Goal: Task Accomplishment & Management: Complete application form

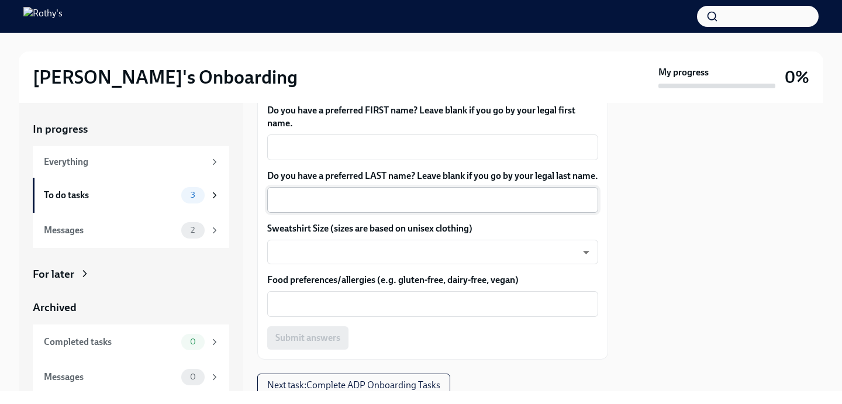
scroll to position [183, 0]
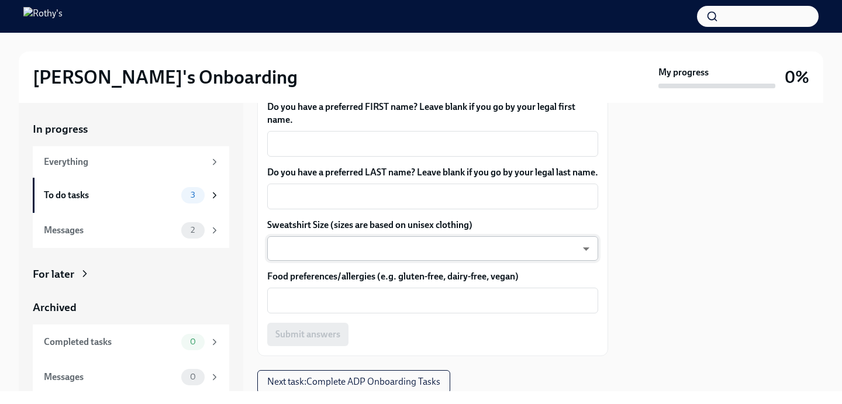
click at [435, 270] on body "[PERSON_NAME]'s Onboarding My progress 0% In progress Everything To do tasks 3 …" at bounding box center [421, 202] width 842 height 404
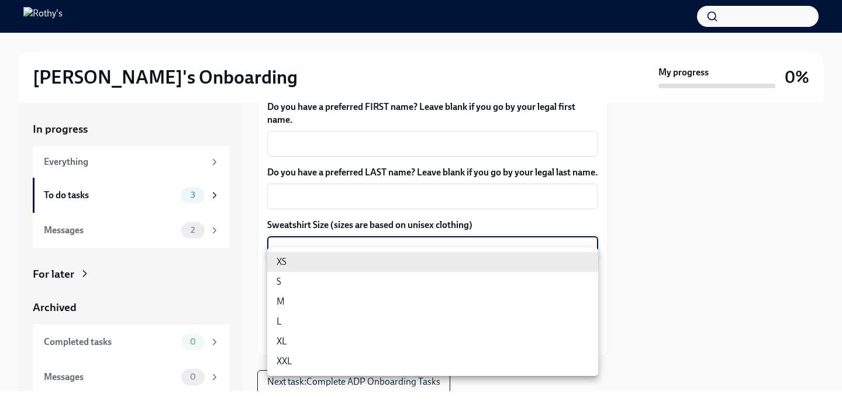
click at [432, 285] on li "S" at bounding box center [432, 282] width 331 height 20
type input "HrNX_IrHr"
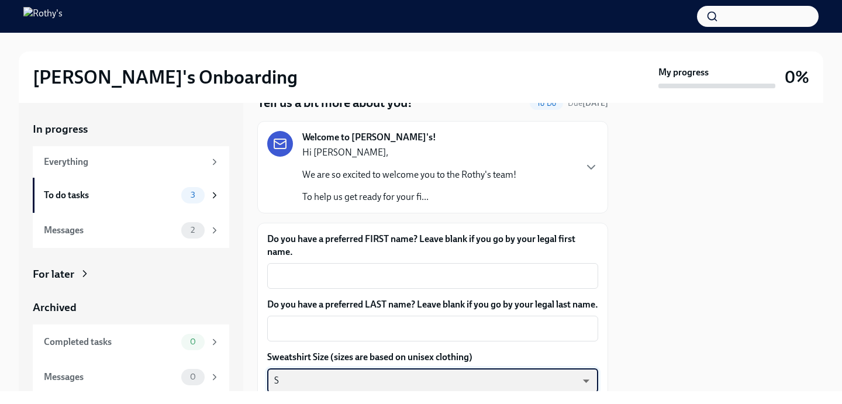
scroll to position [54, 0]
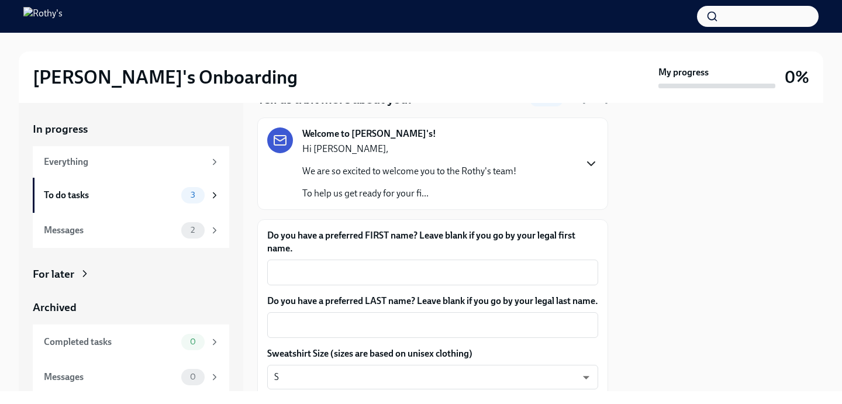
click at [594, 166] on icon "button" at bounding box center [591, 164] width 14 height 14
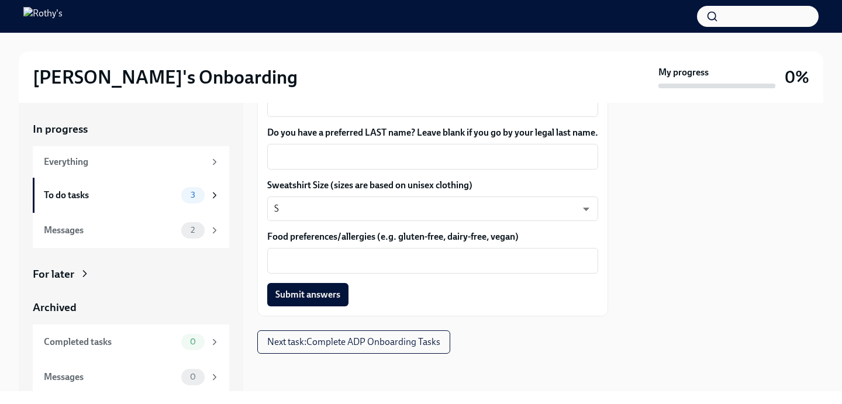
scroll to position [739, 0]
click at [298, 295] on span "Submit answers" at bounding box center [308, 295] width 65 height 12
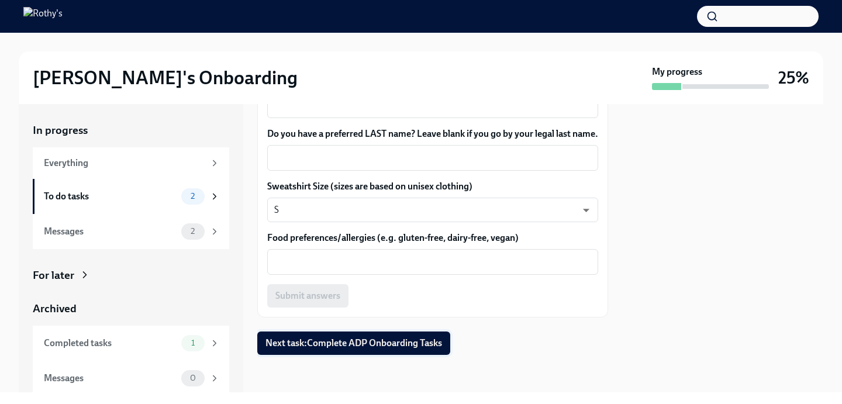
click at [319, 348] on span "Next task : Complete ADP Onboarding Tasks" at bounding box center [354, 344] width 177 height 12
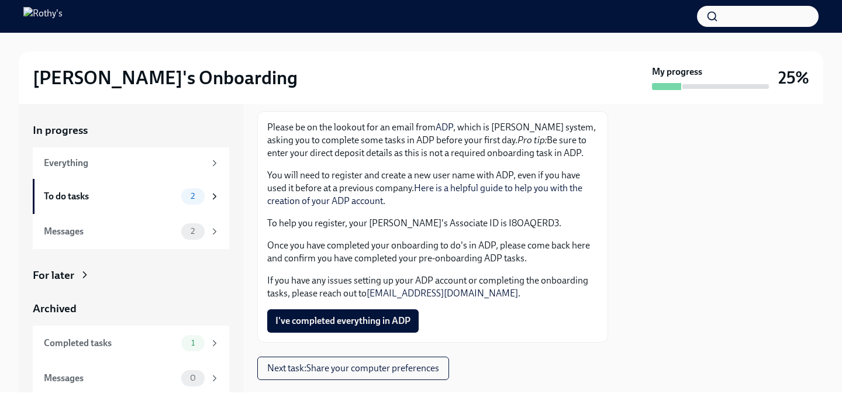
scroll to position [189, 0]
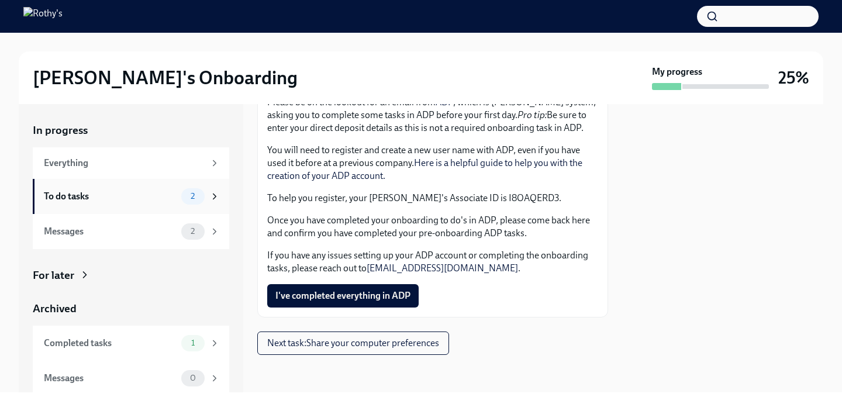
click at [95, 192] on div "To do tasks" at bounding box center [110, 196] width 133 height 13
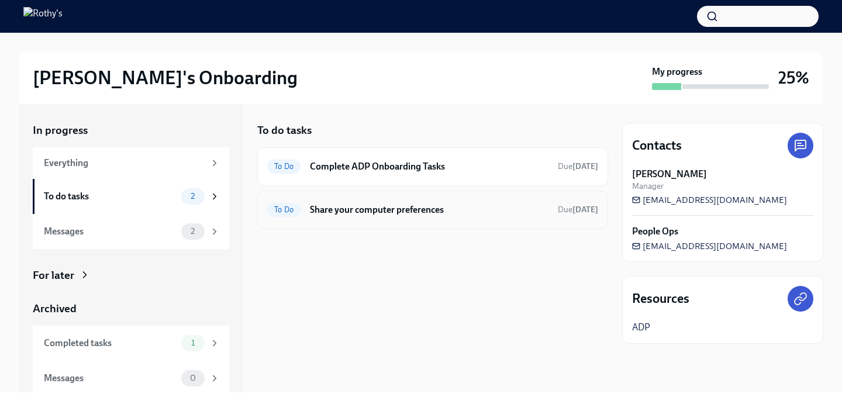
click at [360, 212] on h6 "Share your computer preferences" at bounding box center [429, 210] width 239 height 13
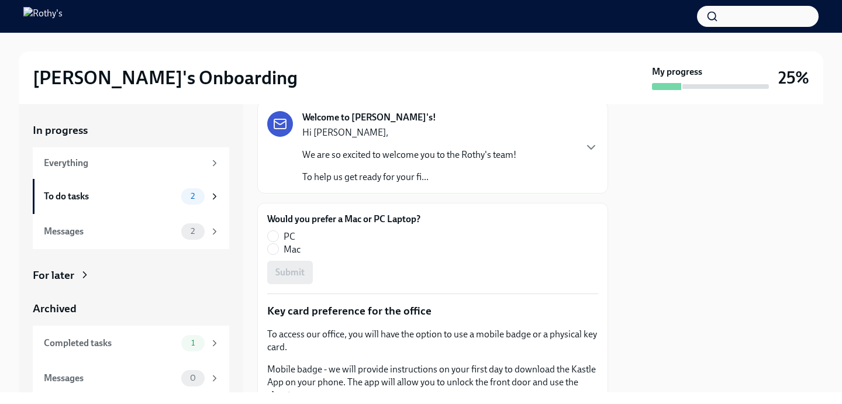
scroll to position [74, 0]
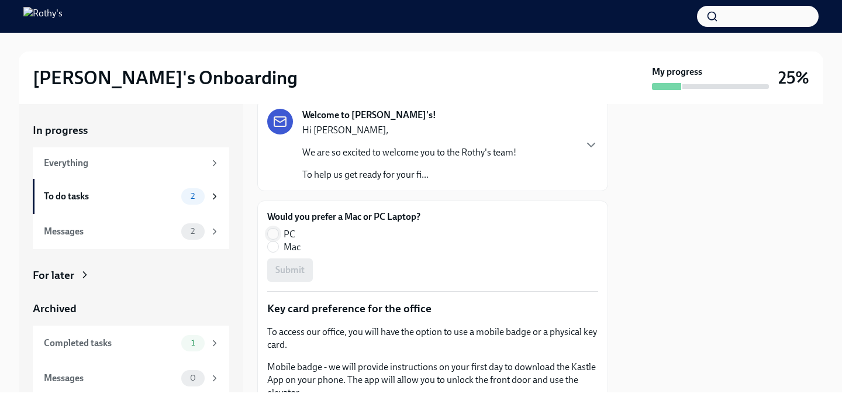
click at [272, 233] on input "PC" at bounding box center [273, 234] width 11 height 11
radio input "true"
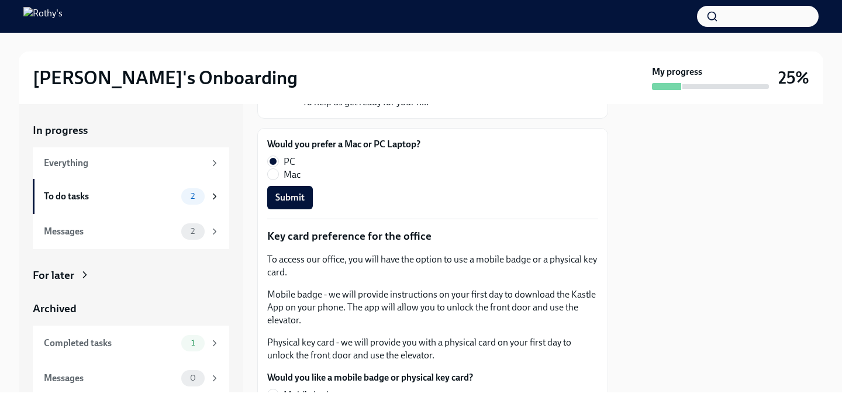
scroll to position [144, 0]
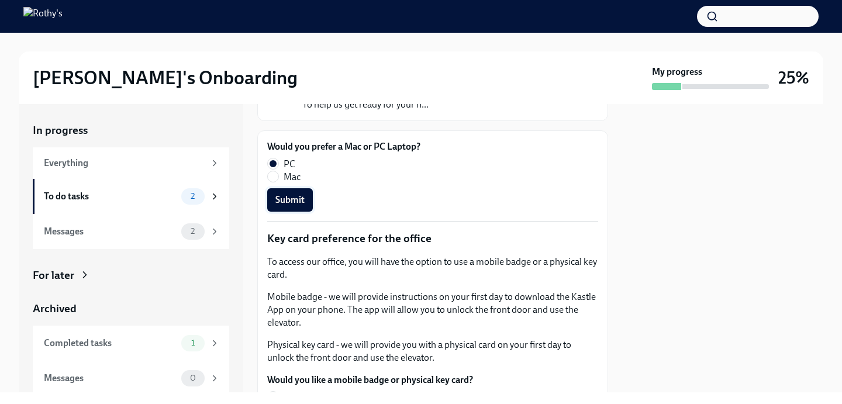
click at [287, 204] on span "Submit" at bounding box center [290, 200] width 29 height 12
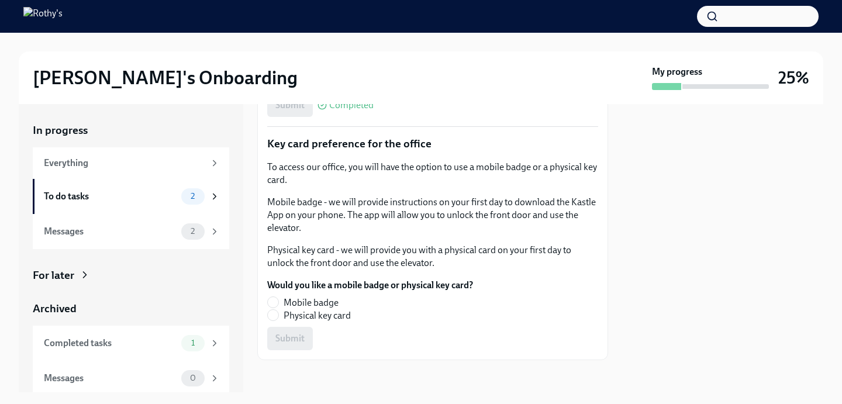
scroll to position [245, 0]
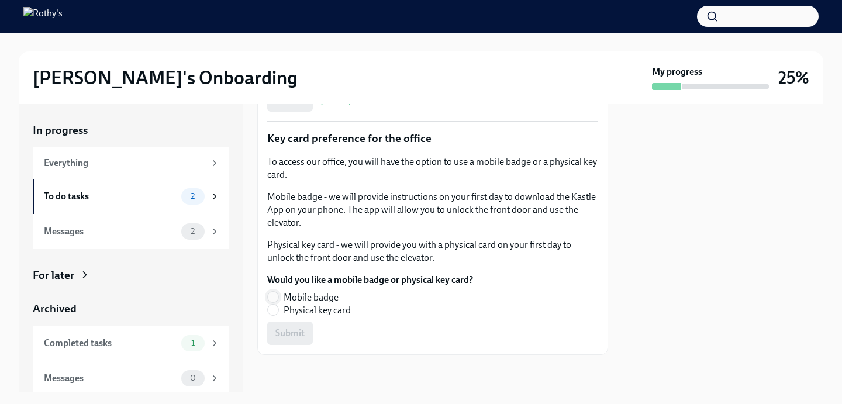
click at [276, 298] on input "Mobile badge" at bounding box center [273, 297] width 11 height 11
radio input "true"
click at [294, 333] on span "Submit" at bounding box center [290, 334] width 29 height 12
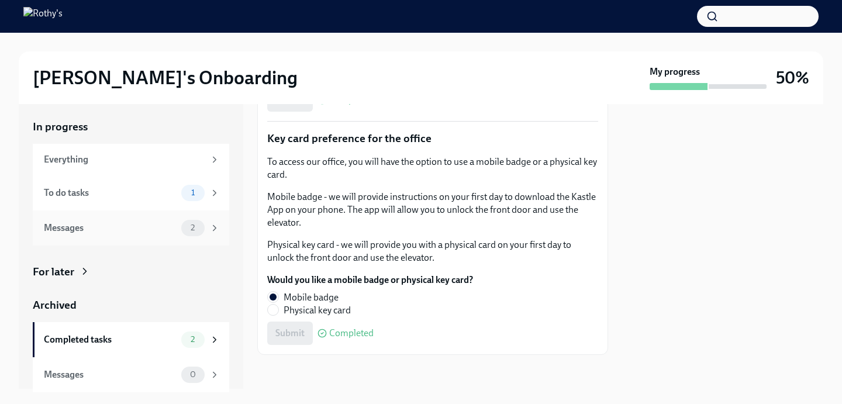
click at [122, 233] on div "Messages" at bounding box center [110, 228] width 133 height 13
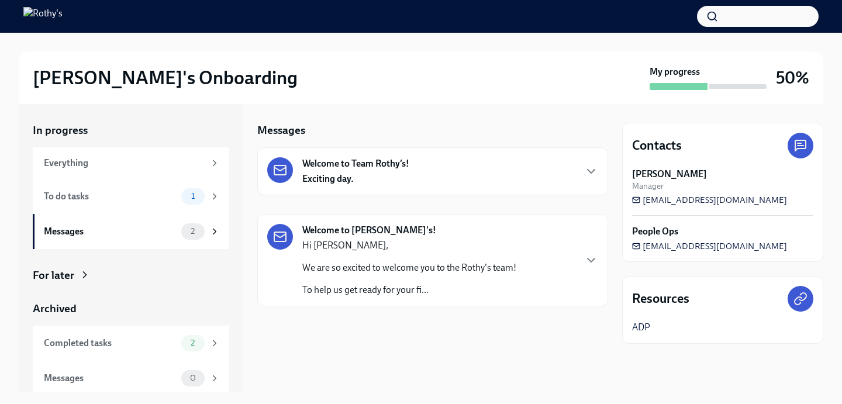
click at [426, 182] on div "Welcome to Team Rothy’s! Exciting day." at bounding box center [432, 171] width 331 height 28
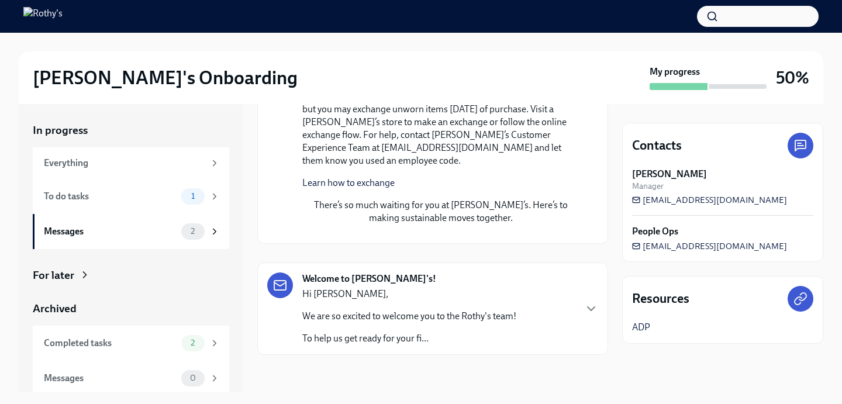
scroll to position [1021, 0]
